Goal: Information Seeking & Learning: Learn about a topic

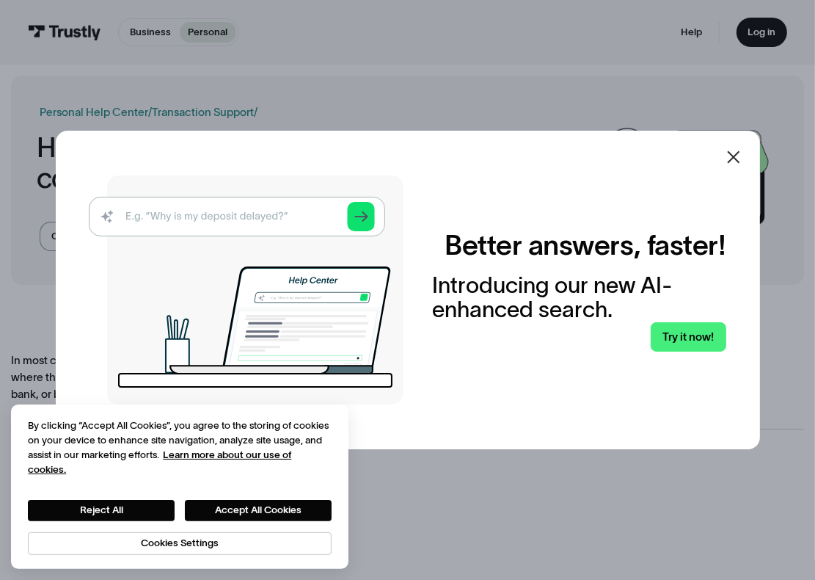
click at [739, 149] on icon at bounding box center [734, 157] width 18 height 18
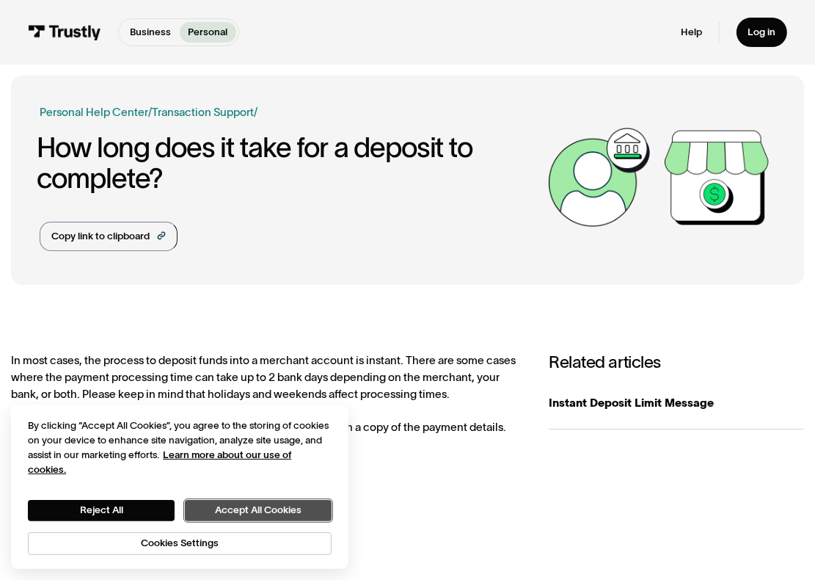
click at [229, 503] on button "Accept All Cookies" at bounding box center [258, 510] width 147 height 21
